Goal: Task Accomplishment & Management: Use online tool/utility

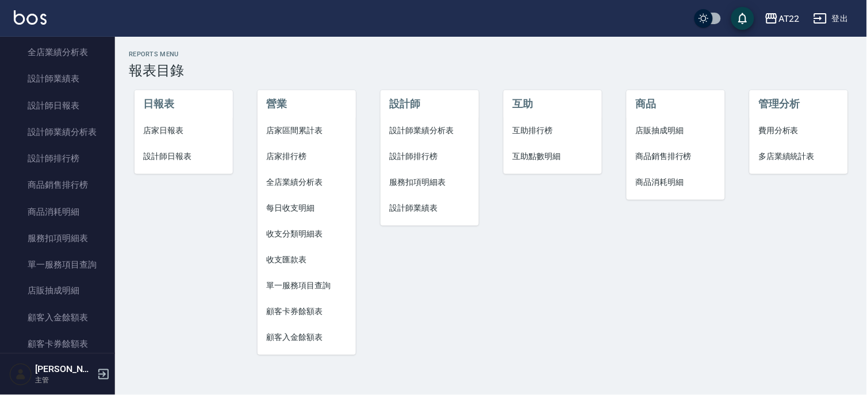
scroll to position [529, 0]
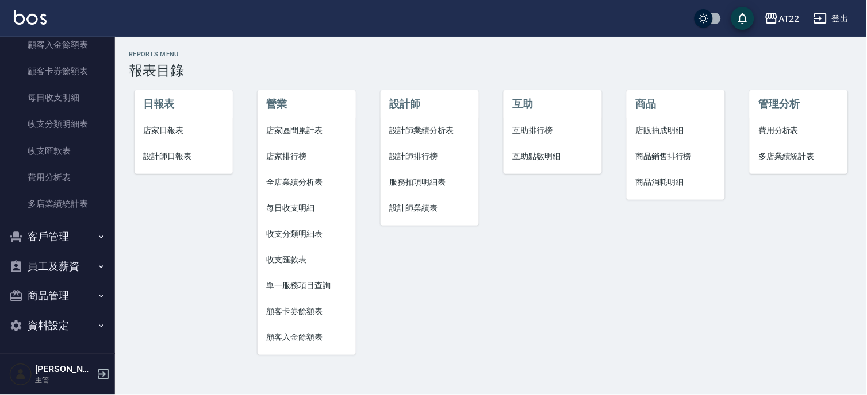
click at [62, 223] on button "客戶管理" at bounding box center [58, 237] width 106 height 30
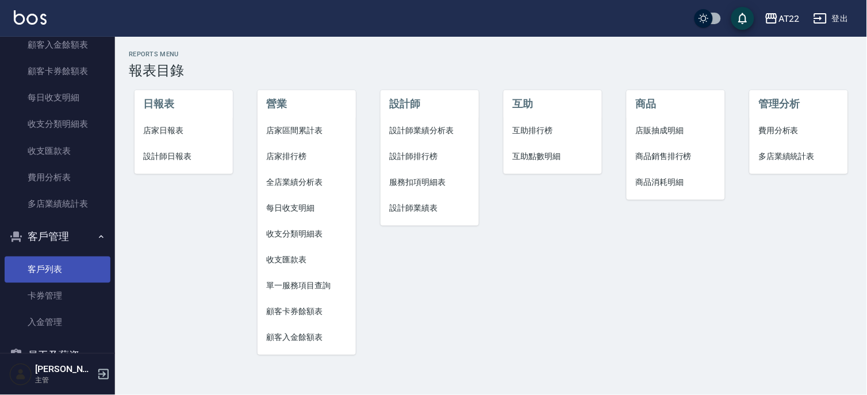
click at [67, 261] on link "客戶列表" at bounding box center [58, 269] width 106 height 26
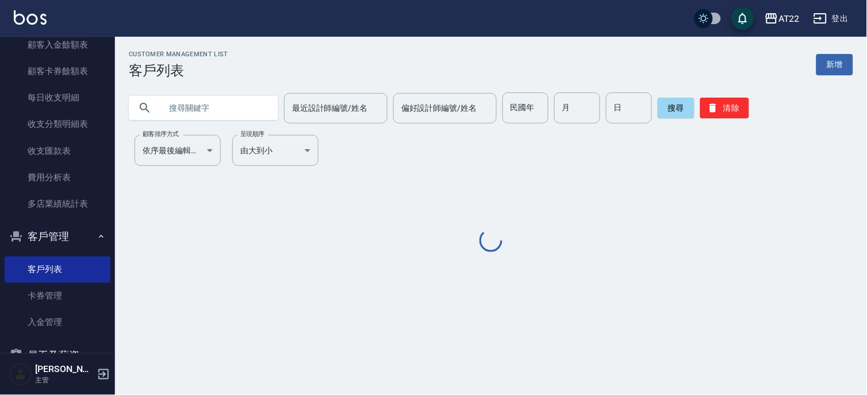
click at [218, 110] on input "text" at bounding box center [215, 108] width 108 height 31
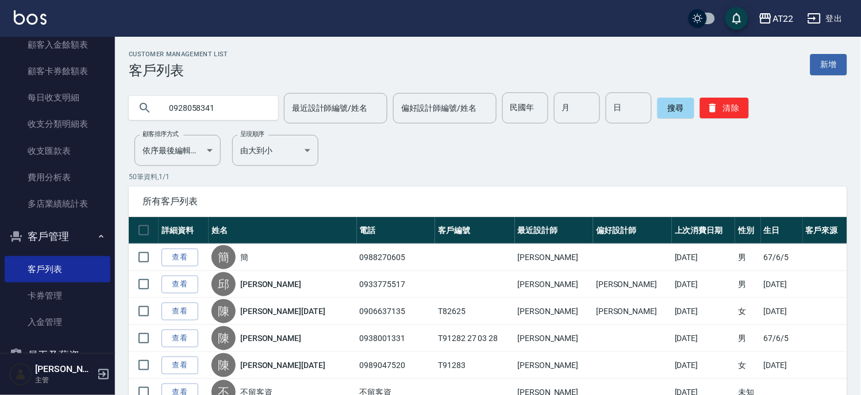
type input "0928058341"
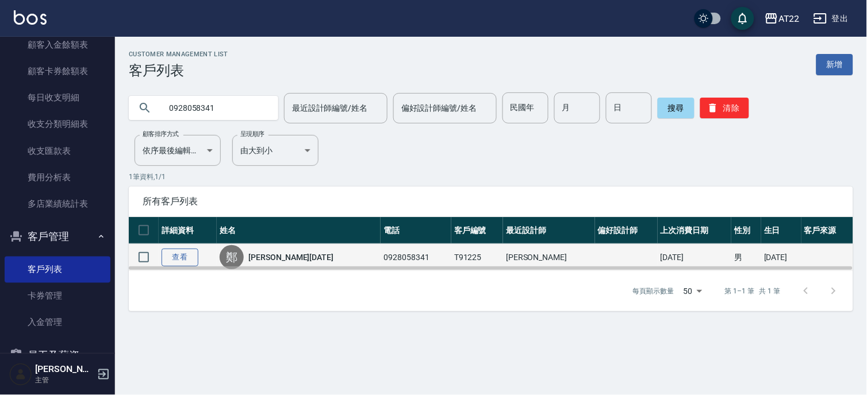
click at [185, 254] on link "查看" at bounding box center [180, 258] width 37 height 18
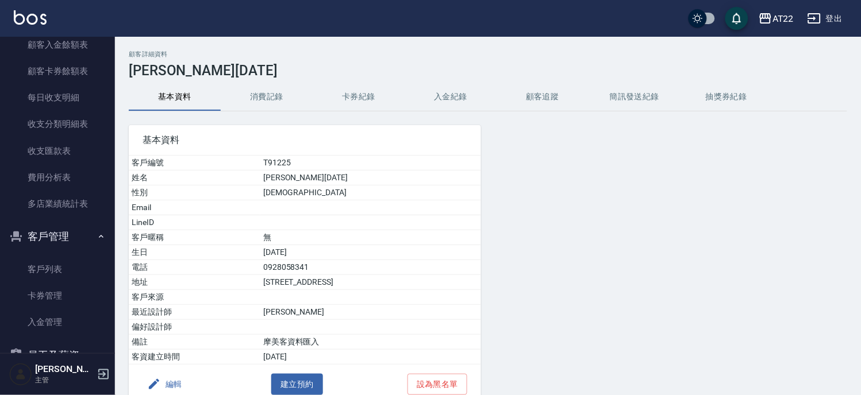
click at [272, 103] on button "消費記錄" at bounding box center [267, 97] width 92 height 28
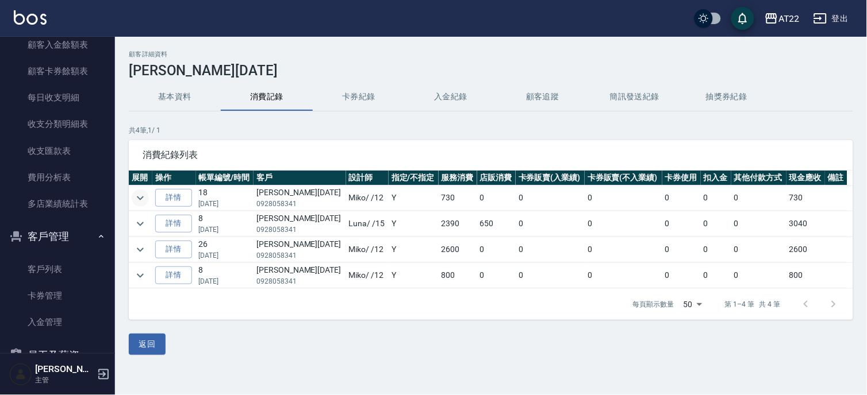
click at [137, 200] on icon "expand row" at bounding box center [140, 198] width 14 height 14
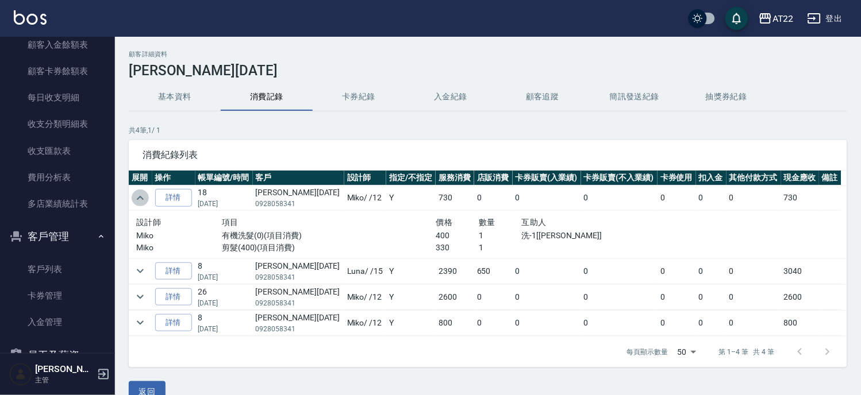
click at [137, 200] on icon "expand row" at bounding box center [140, 198] width 14 height 14
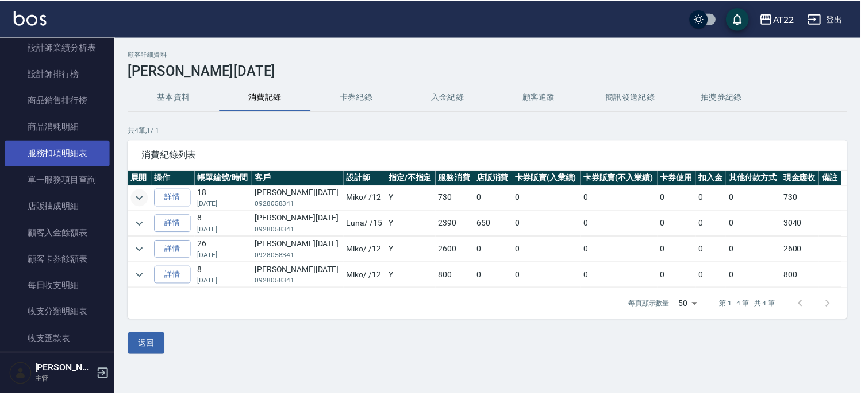
scroll to position [337, 0]
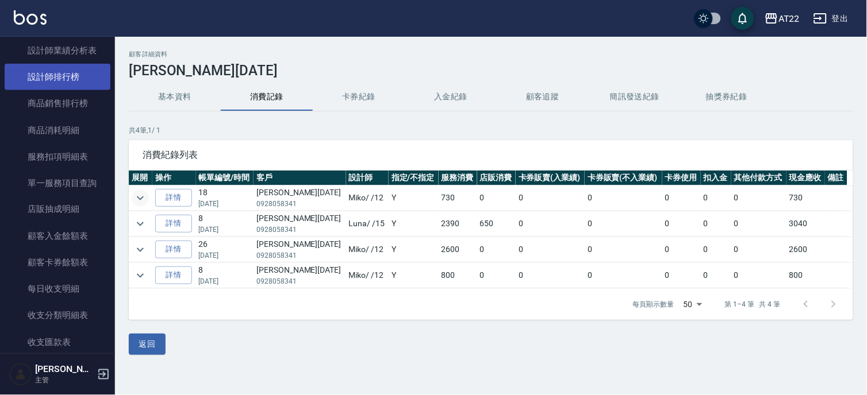
click at [69, 79] on link "設計師排行榜" at bounding box center [58, 77] width 106 height 26
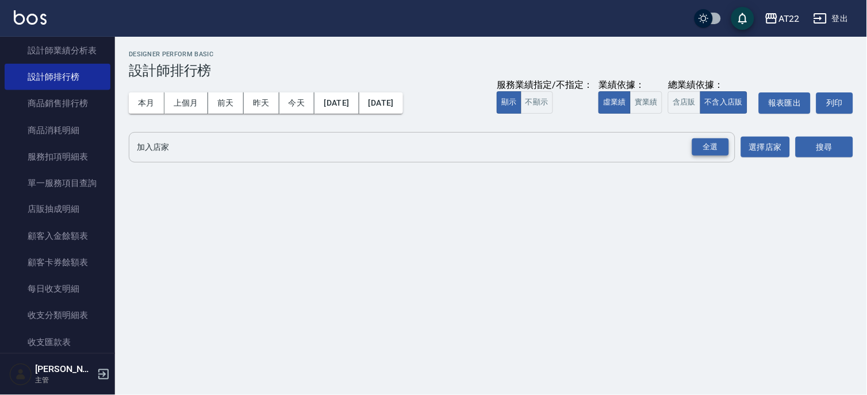
click at [719, 145] on div "全選" at bounding box center [710, 148] width 37 height 18
click at [855, 134] on div "AT22 [DATE] - [DATE] 設計師排行榜 列印時間： [DATE][PHONE_NUMBER]:46 Designer Perform Basi…" at bounding box center [491, 110] width 752 height 146
click at [830, 149] on button "搜尋" at bounding box center [824, 147] width 57 height 21
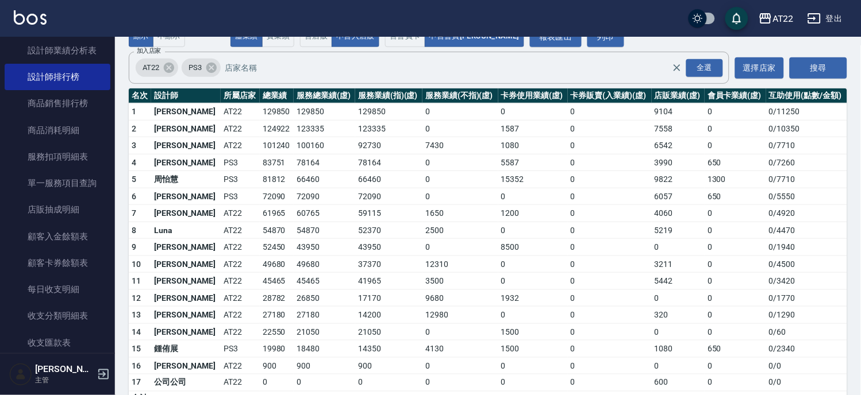
scroll to position [128, 0]
